Goal: Find contact information: Find contact information

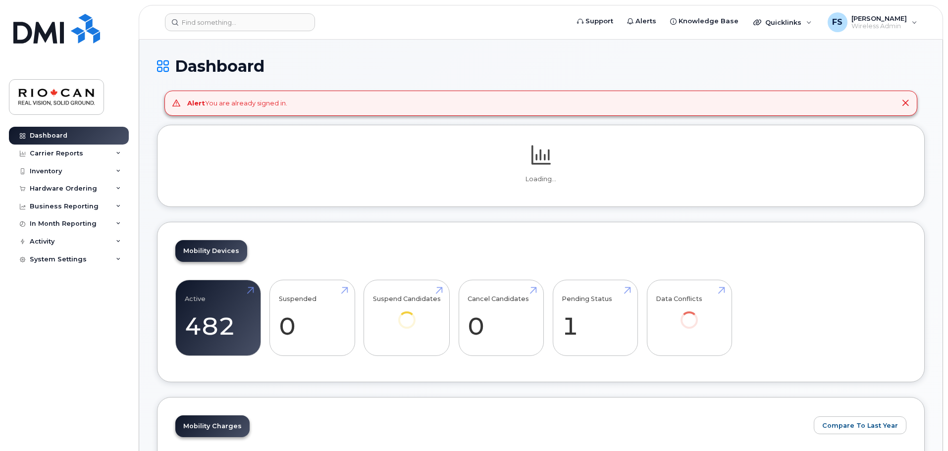
click at [255, 13] on header "Support Alerts Knowledge Base Quicklinks Suspend / Cancel Device Change SIM Car…" at bounding box center [541, 22] width 804 height 35
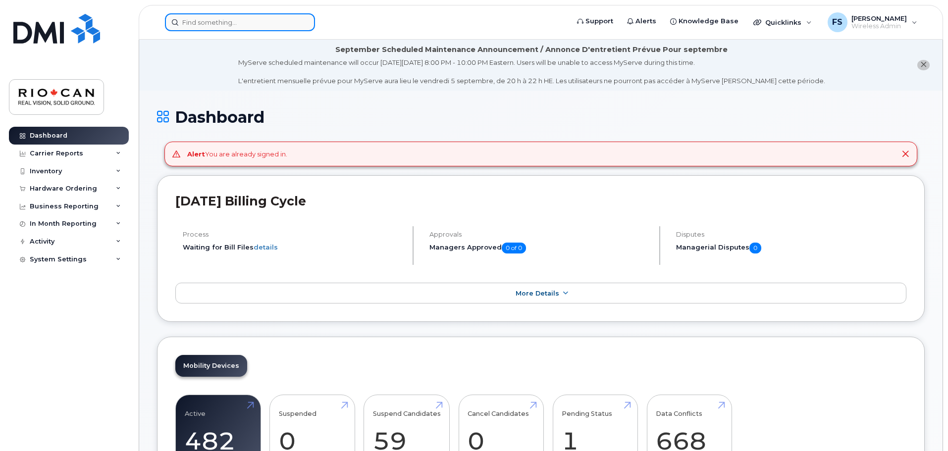
click at [254, 22] on input at bounding box center [240, 22] width 150 height 18
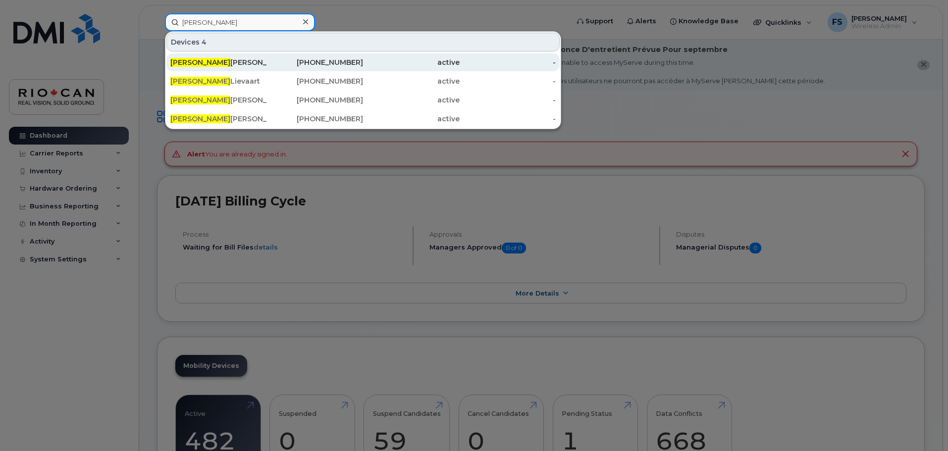
type input "paul"
click at [253, 60] on div "Paul Varghese" at bounding box center [218, 62] width 97 height 10
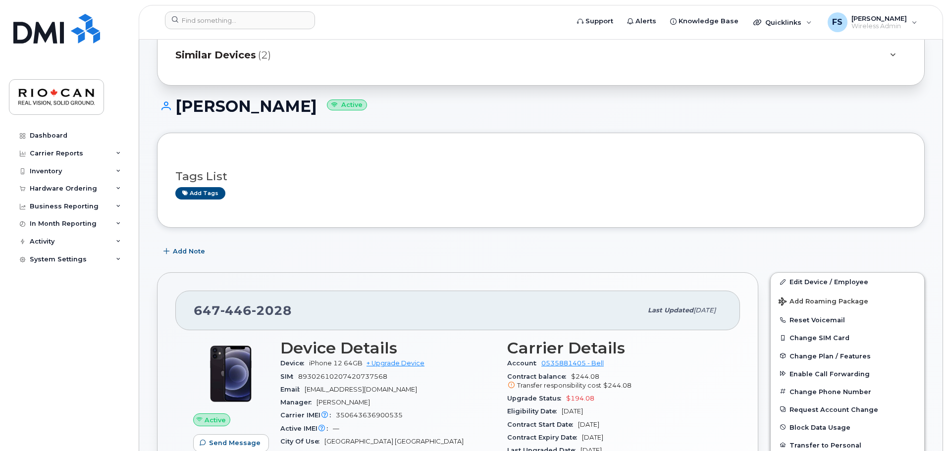
scroll to position [99, 0]
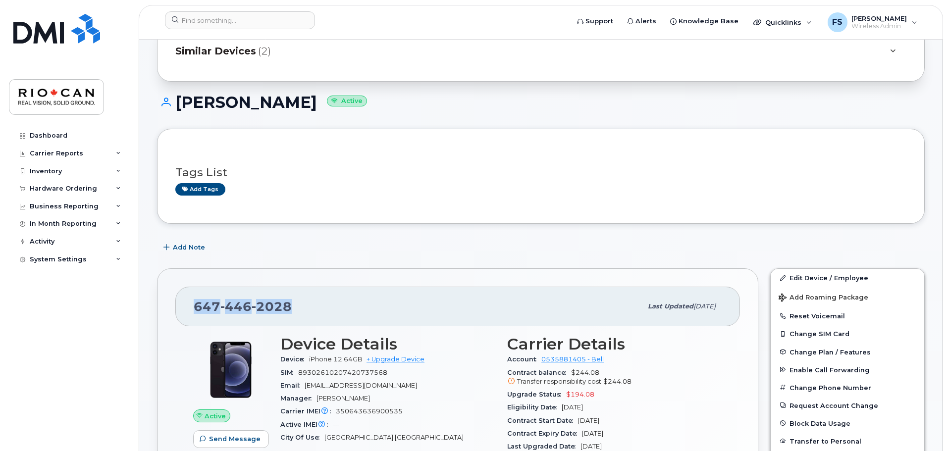
drag, startPoint x: 267, startPoint y: 301, endPoint x: 190, endPoint y: 300, distance: 77.3
click at [190, 300] on div "[PHONE_NUMBER] Last updated [DATE]" at bounding box center [457, 307] width 565 height 40
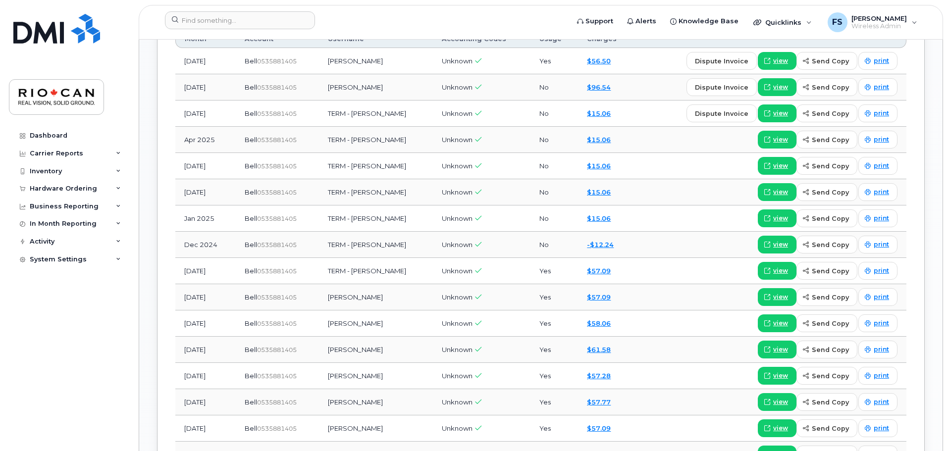
scroll to position [941, 0]
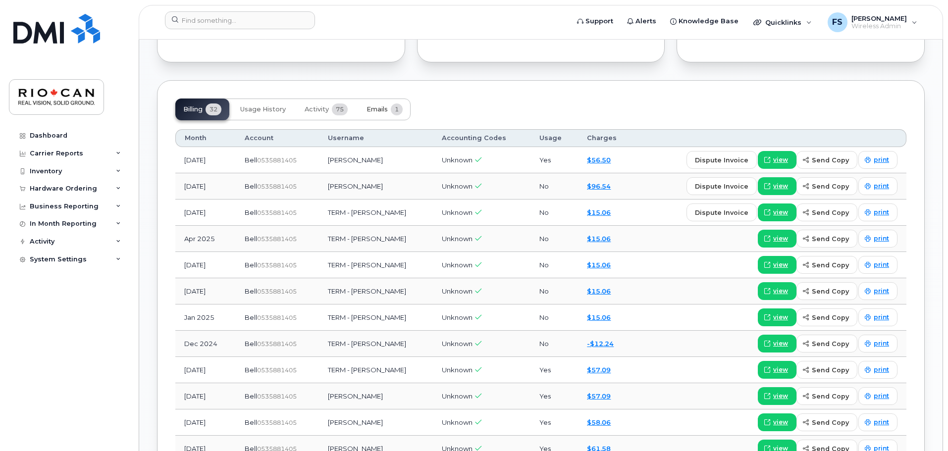
click at [374, 102] on button "Emails 1" at bounding box center [385, 110] width 52 height 22
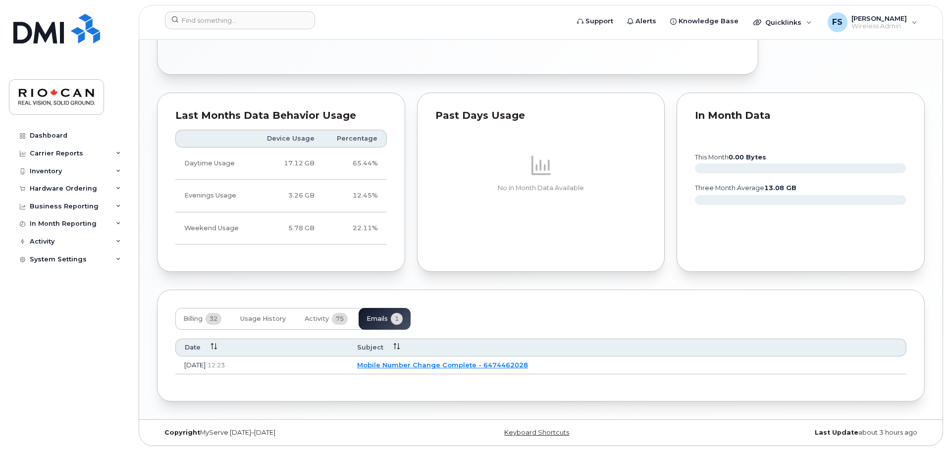
scroll to position [682, 0]
click at [312, 312] on button "Activity 75" at bounding box center [326, 319] width 59 height 22
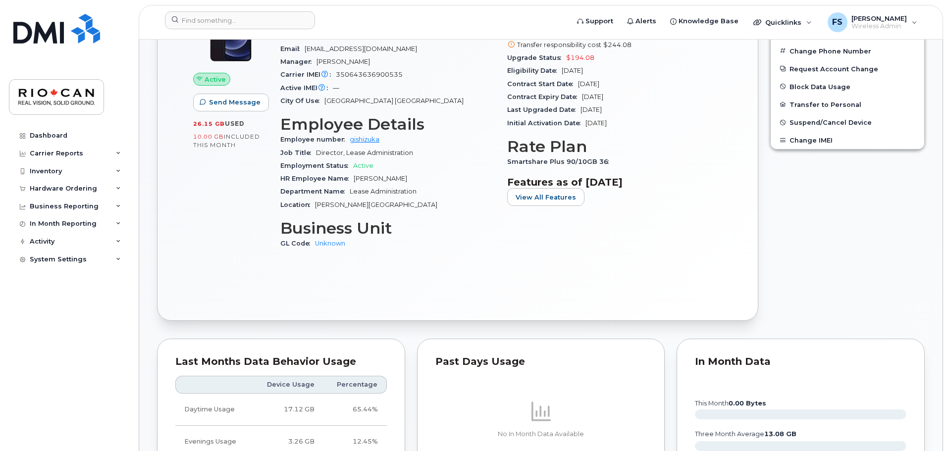
scroll to position [335, 0]
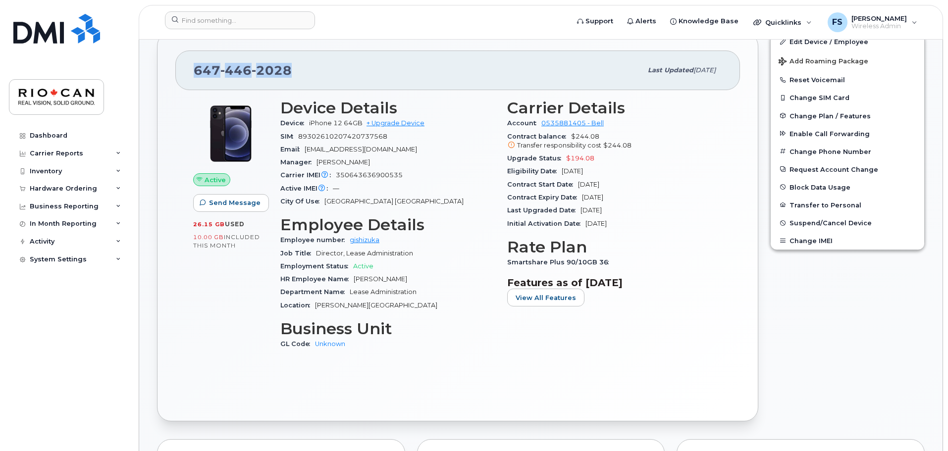
click at [320, 64] on div "[PHONE_NUMBER]" at bounding box center [418, 70] width 448 height 21
drag, startPoint x: 317, startPoint y: 72, endPoint x: 163, endPoint y: 67, distance: 153.6
click at [162, 67] on div "[PHONE_NUMBER] Last updated [DATE] Active Send Message 26.15 GB  used 10.00 GB …" at bounding box center [457, 226] width 601 height 389
copy span "[PHONE_NUMBER]"
